Goal: Task Accomplishment & Management: Manage account settings

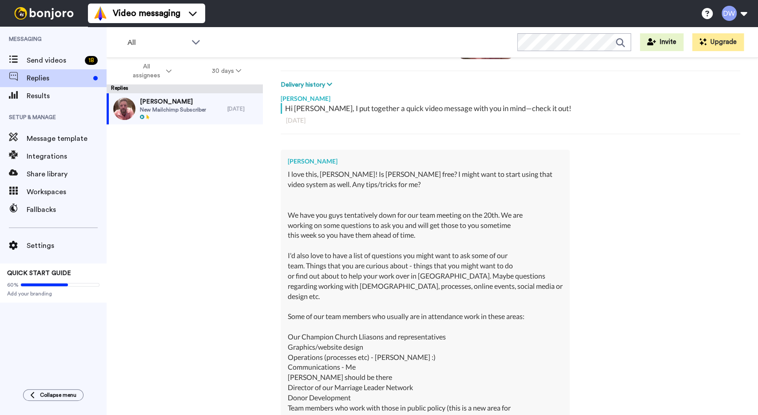
scroll to position [124, 0]
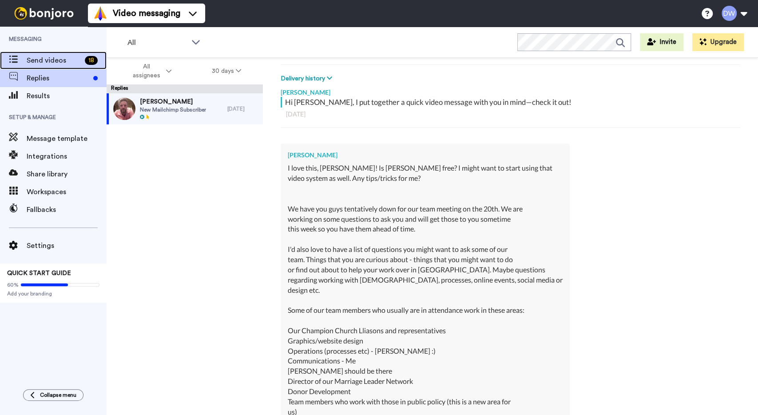
click at [60, 60] on span "Send videos" at bounding box center [54, 60] width 55 height 11
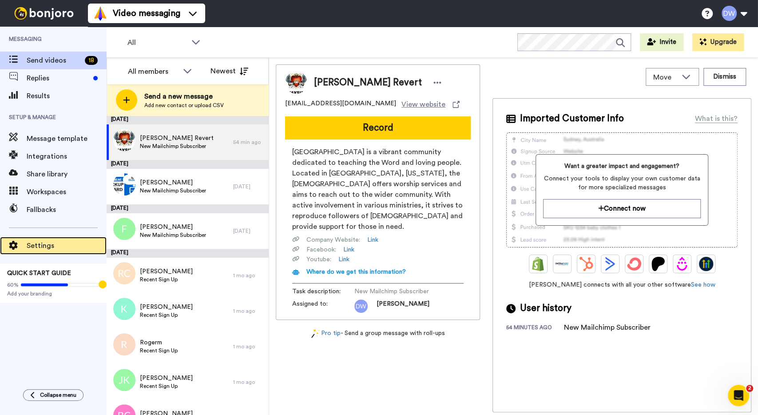
click at [56, 245] on span "Settings" at bounding box center [67, 245] width 80 height 11
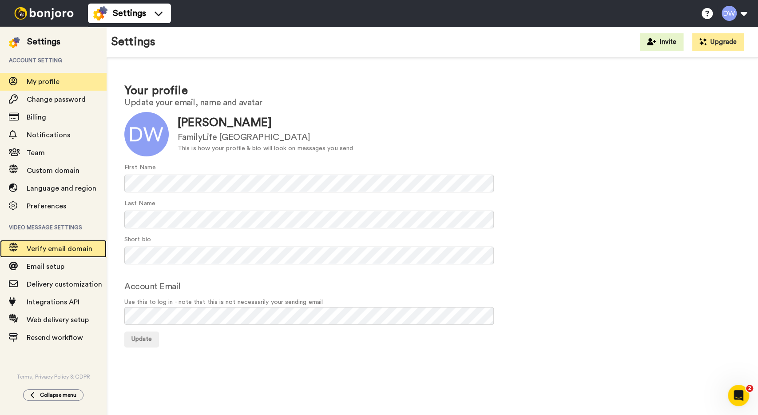
click at [63, 252] on span "Verify email domain" at bounding box center [60, 248] width 66 height 7
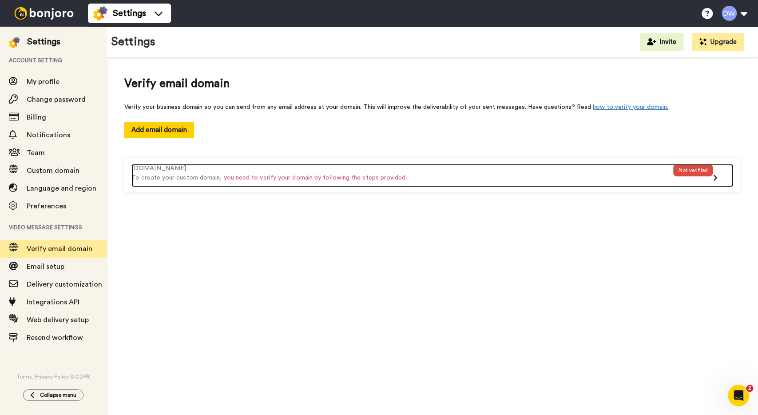
click at [714, 179] on icon at bounding box center [715, 177] width 4 height 7
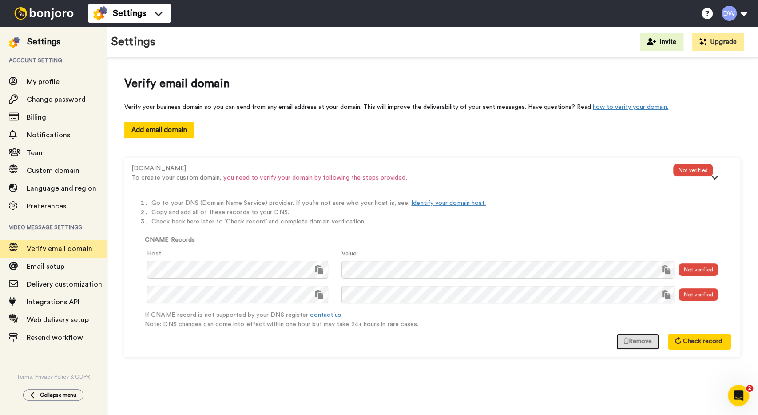
click at [640, 344] on button "Remove" at bounding box center [637, 342] width 43 height 16
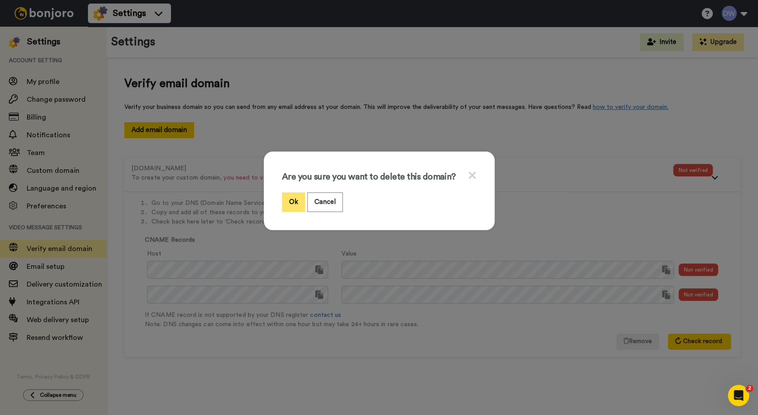
click at [288, 200] on button "Ok" at bounding box center [293, 201] width 23 height 19
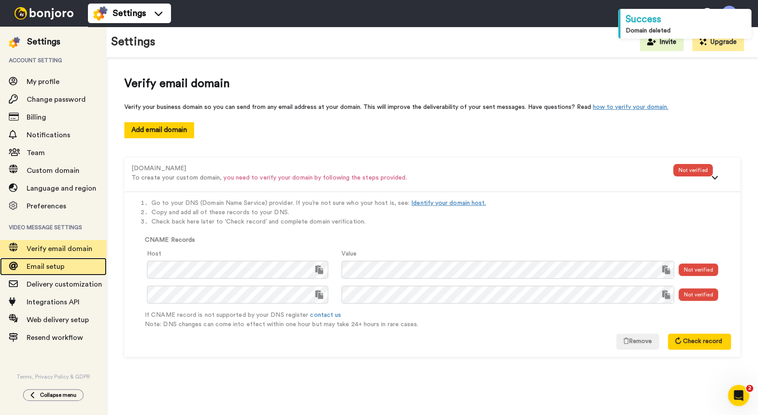
click at [54, 265] on span "Email setup" at bounding box center [46, 266] width 38 height 7
